Goal: Communication & Community: Answer question/provide support

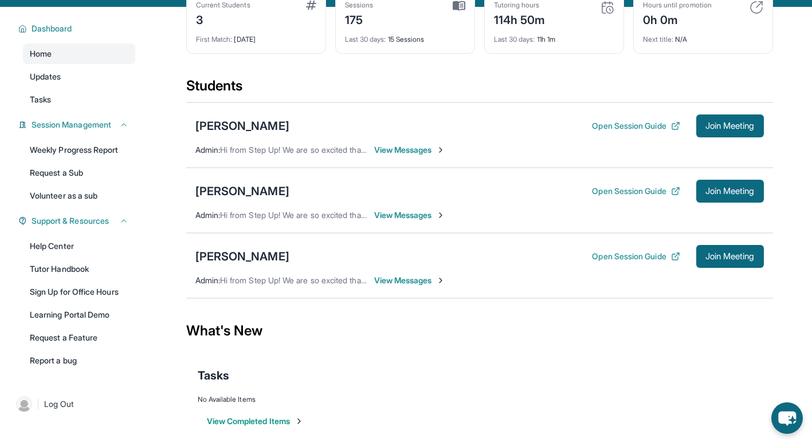
scroll to position [76, 0]
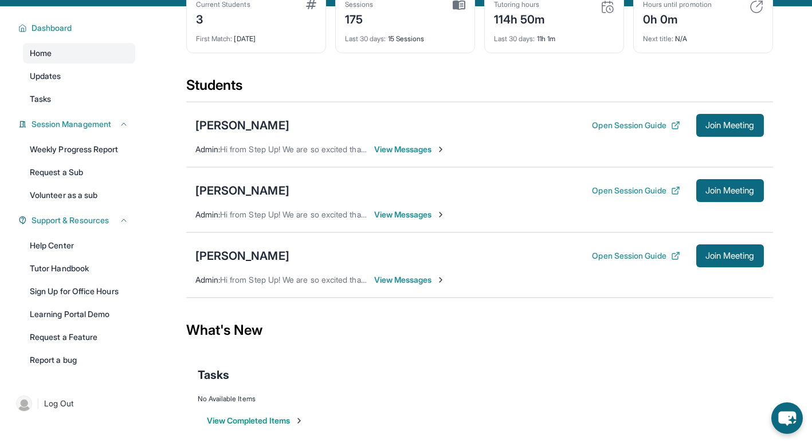
click at [425, 281] on span "View Messages" at bounding box center [410, 279] width 72 height 11
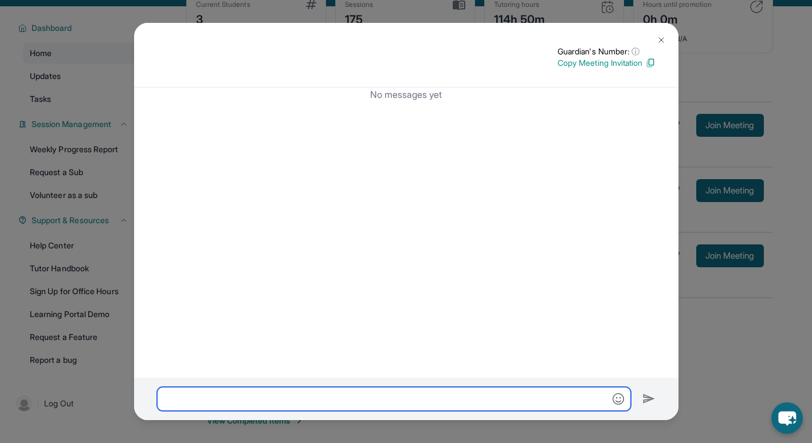
click at [408, 396] on input "text" at bounding box center [394, 399] width 474 height 24
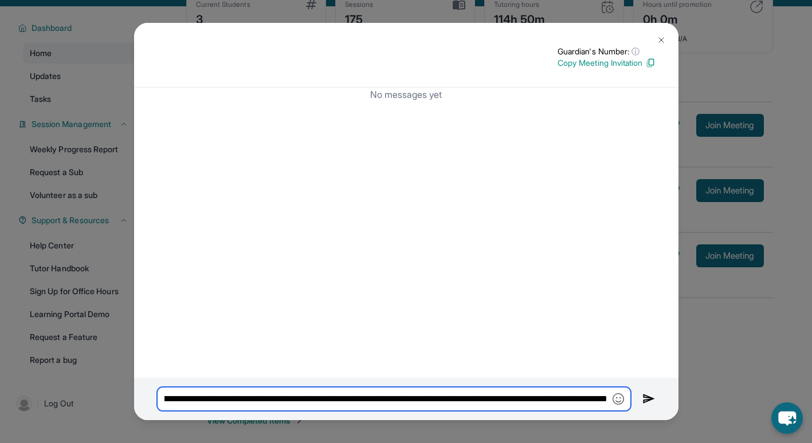
scroll to position [0, 251]
click at [377, 399] on input "**********" at bounding box center [394, 399] width 474 height 24
click at [606, 396] on input "**********" at bounding box center [394, 399] width 474 height 24
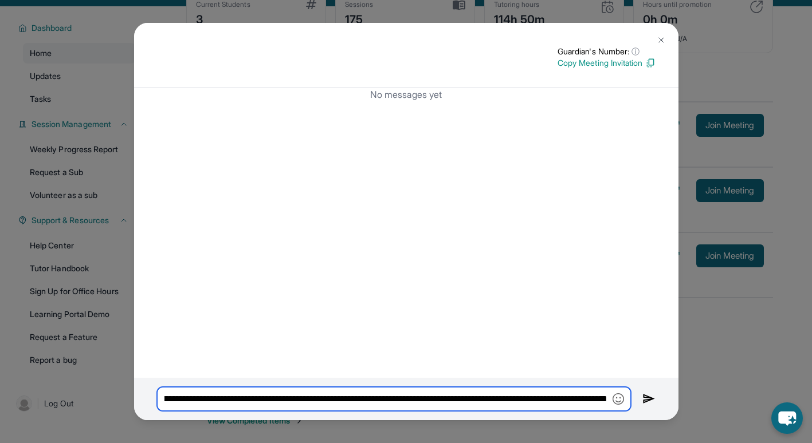
type input "**********"
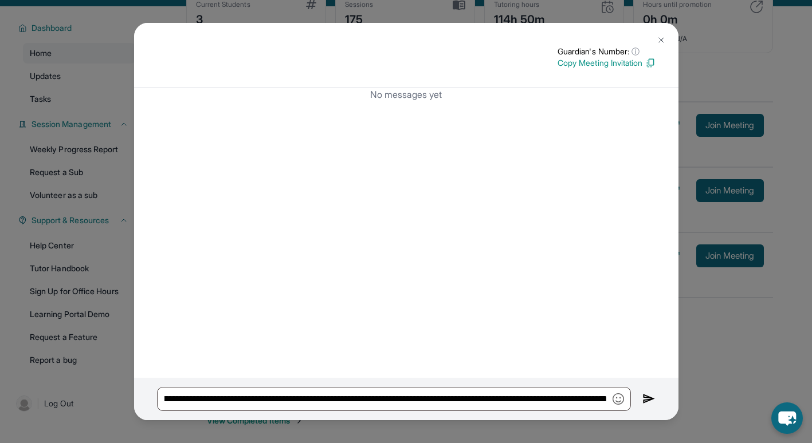
scroll to position [0, 0]
click at [643, 399] on img at bounding box center [648, 399] width 13 height 14
click at [662, 38] on img at bounding box center [661, 40] width 9 height 9
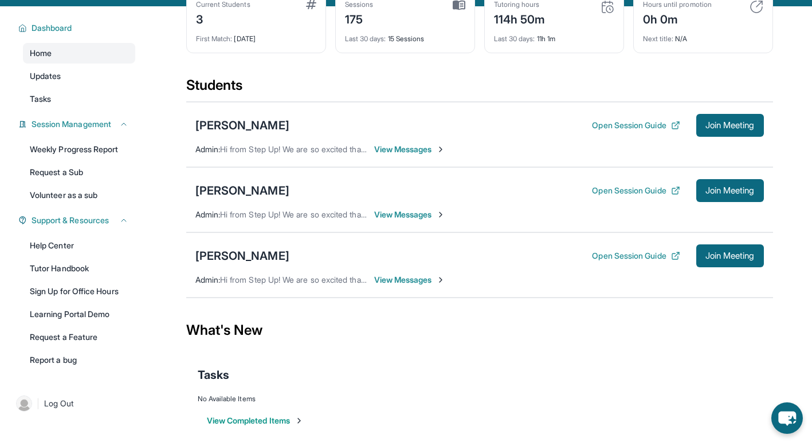
click at [410, 146] on span "View Messages" at bounding box center [410, 149] width 72 height 11
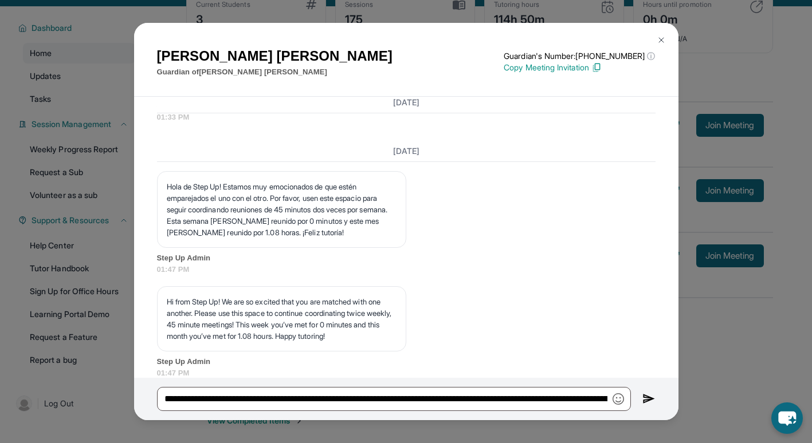
scroll to position [3378, 0]
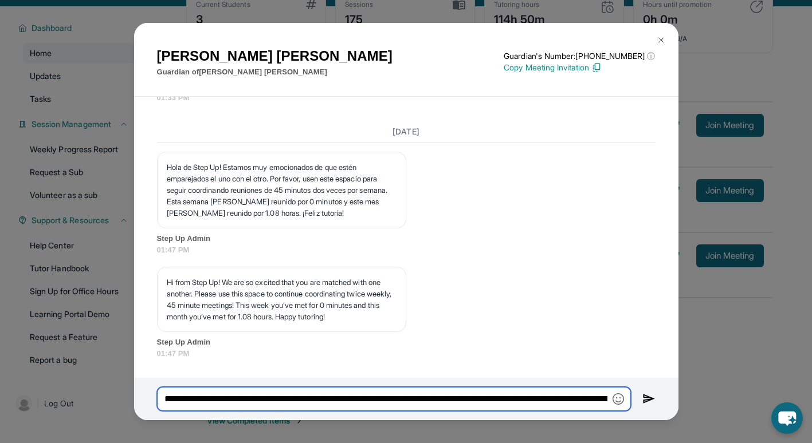
click at [413, 396] on input "**********" at bounding box center [394, 399] width 474 height 24
click at [543, 401] on input "**********" at bounding box center [394, 399] width 474 height 24
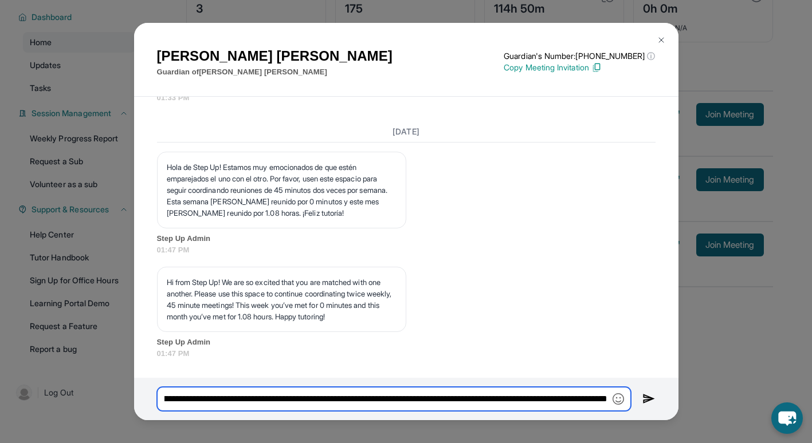
scroll to position [0, 243]
type input "**********"
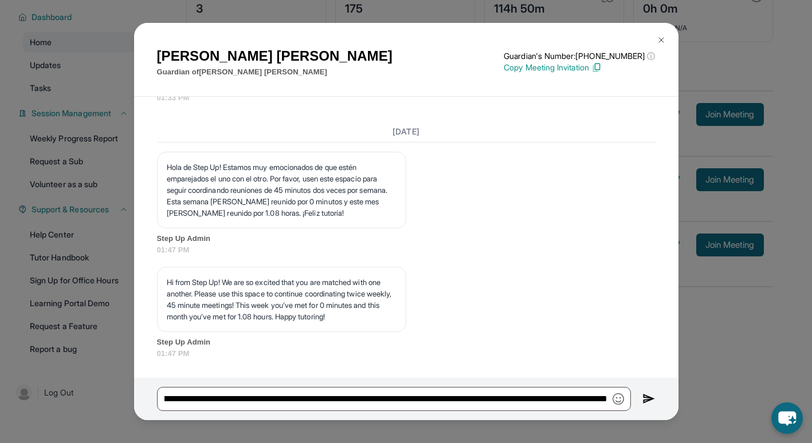
scroll to position [0, 0]
click at [644, 400] on img at bounding box center [648, 399] width 13 height 14
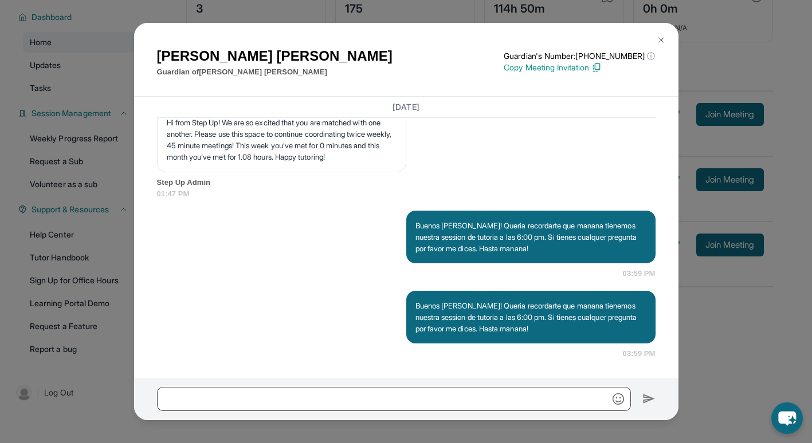
scroll to position [3538, 0]
click at [655, 37] on button at bounding box center [661, 40] width 23 height 23
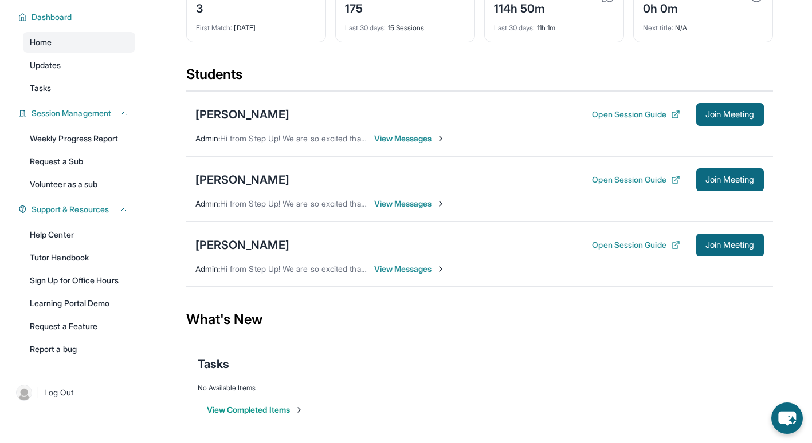
click at [412, 275] on div "[PERSON_NAME] Open Session Guide Join Meeting Admin : Hi from Step Up! We are s…" at bounding box center [479, 254] width 587 height 65
click at [408, 269] on span "View Messages" at bounding box center [410, 269] width 72 height 11
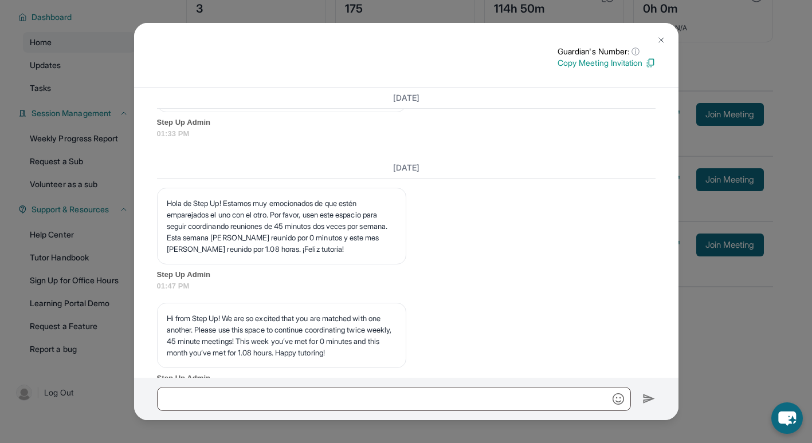
scroll to position [3451, 0]
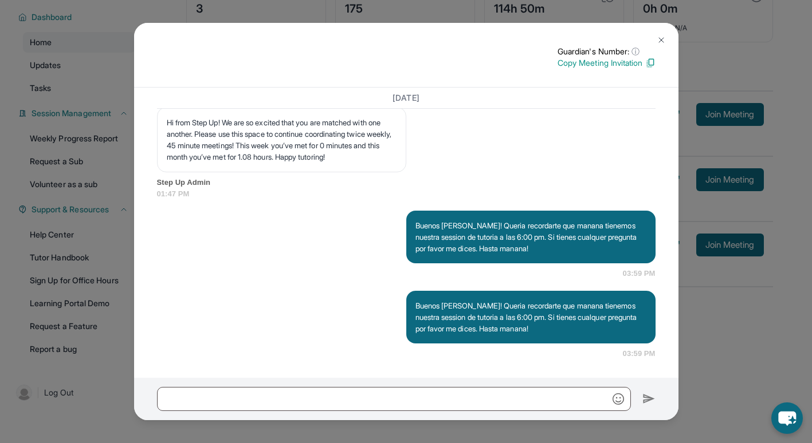
click at [663, 36] on img at bounding box center [661, 40] width 9 height 9
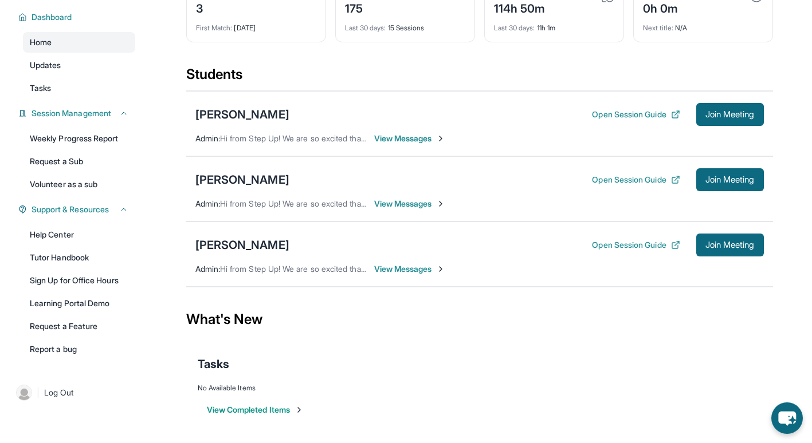
click at [416, 268] on span "View Messages" at bounding box center [410, 269] width 72 height 11
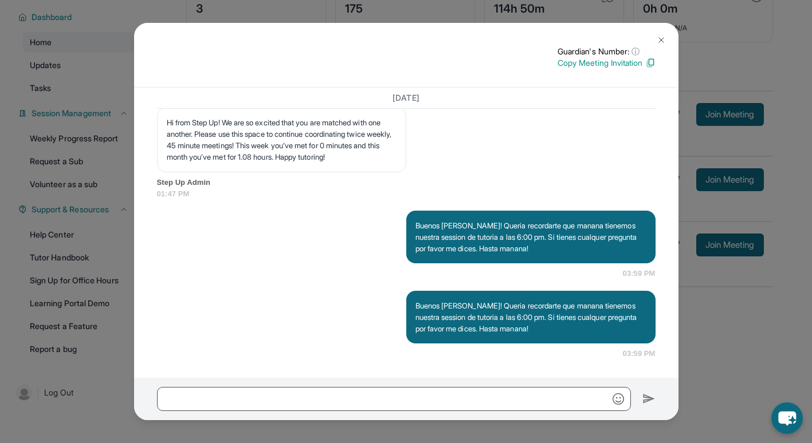
click at [657, 45] on button at bounding box center [661, 40] width 23 height 23
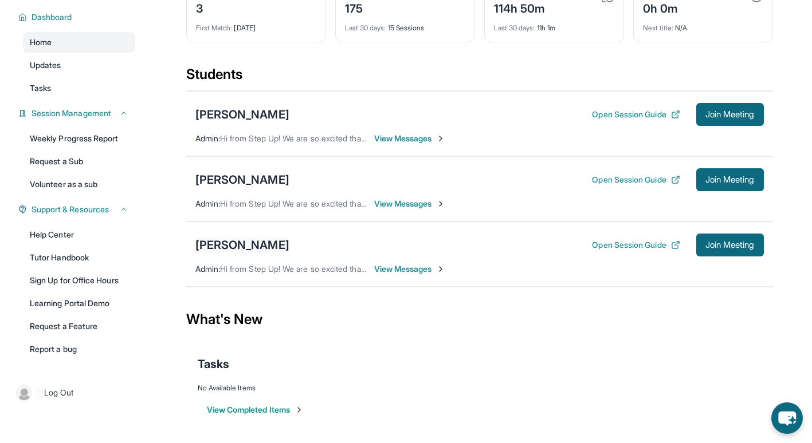
click at [259, 242] on div "[PERSON_NAME]" at bounding box center [242, 245] width 94 height 16
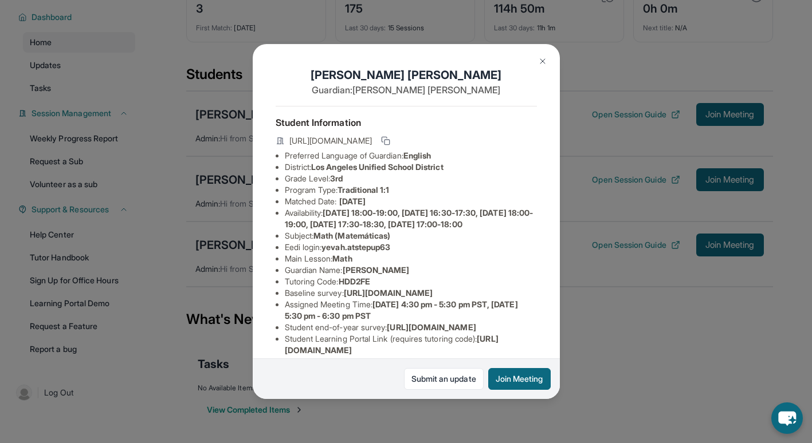
click at [541, 56] on button at bounding box center [542, 61] width 23 height 23
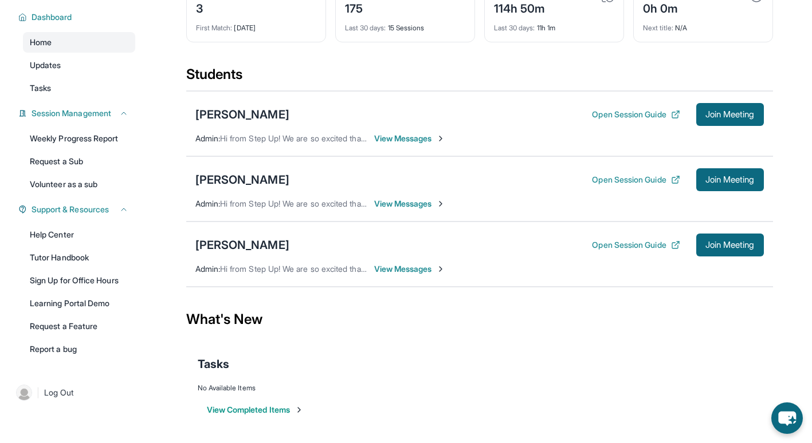
click at [395, 277] on div "[PERSON_NAME] Open Session Guide Join Meeting Admin : Hi from Step Up! We are s…" at bounding box center [479, 254] width 587 height 65
click at [395, 272] on span "View Messages" at bounding box center [410, 269] width 72 height 11
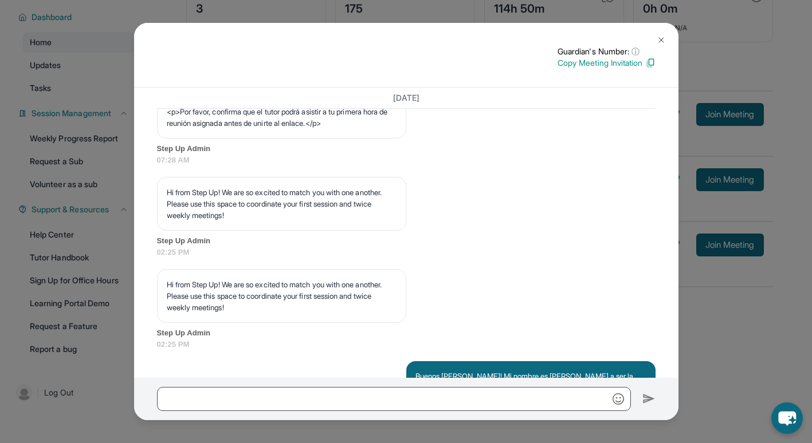
scroll to position [767, 0]
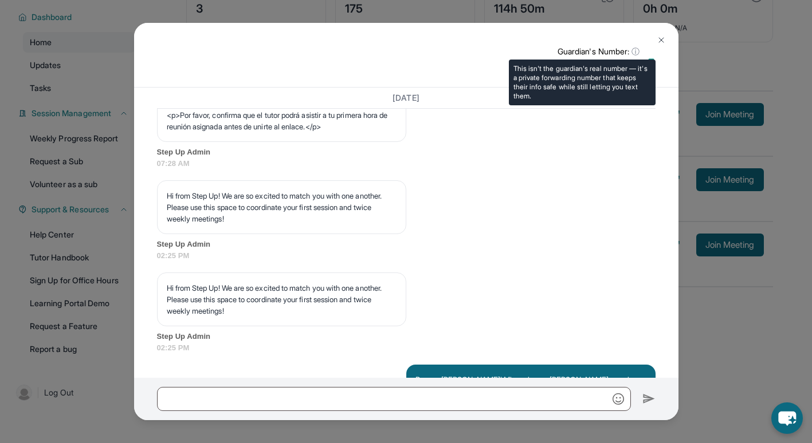
click at [634, 52] on span "ⓘ" at bounding box center [635, 51] width 8 height 11
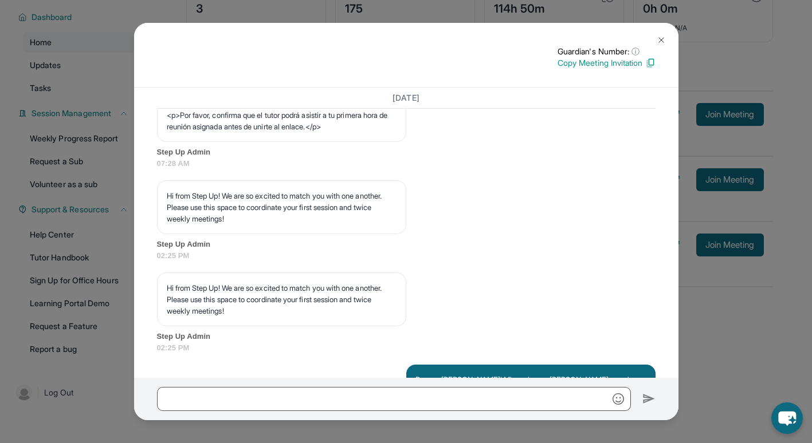
click at [659, 41] on img at bounding box center [661, 40] width 9 height 9
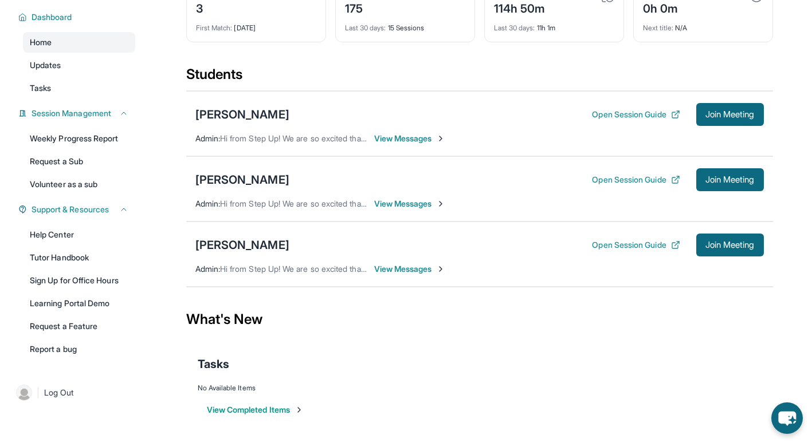
scroll to position [0, 0]
